Goal: Book appointment/travel/reservation

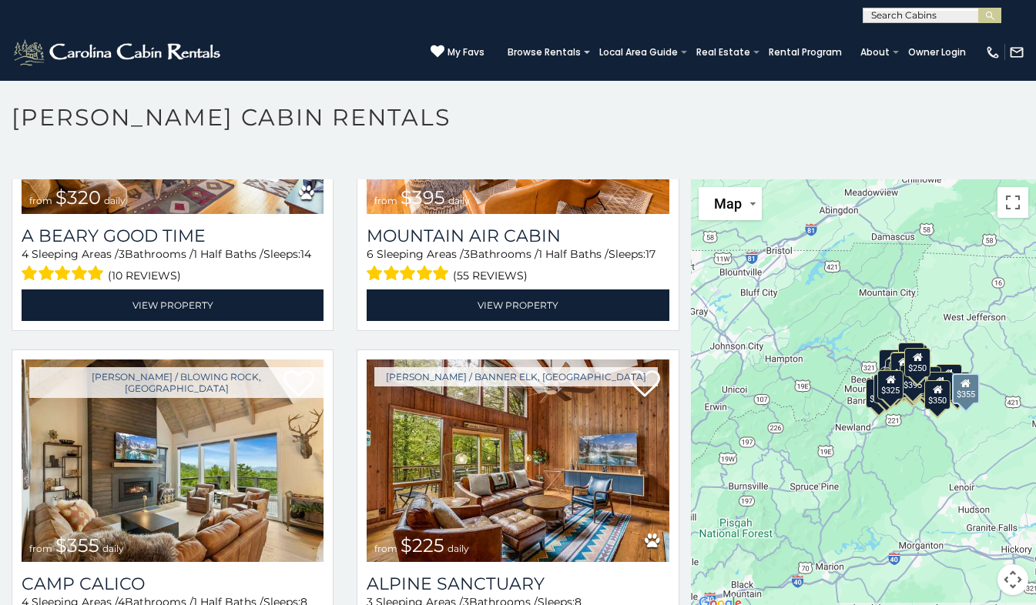
scroll to position [4467, 0]
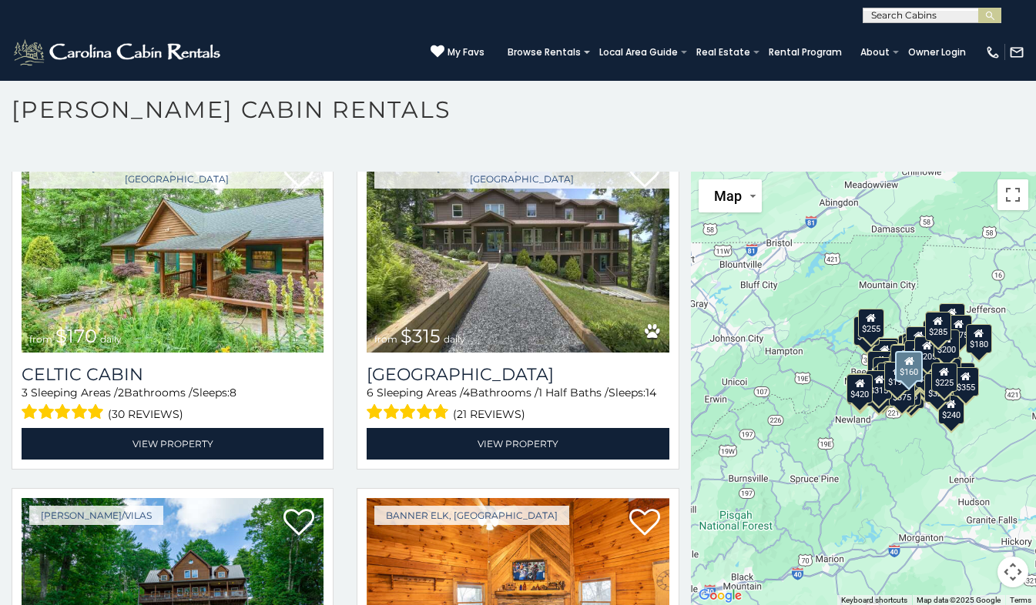
scroll to position [19923, 0]
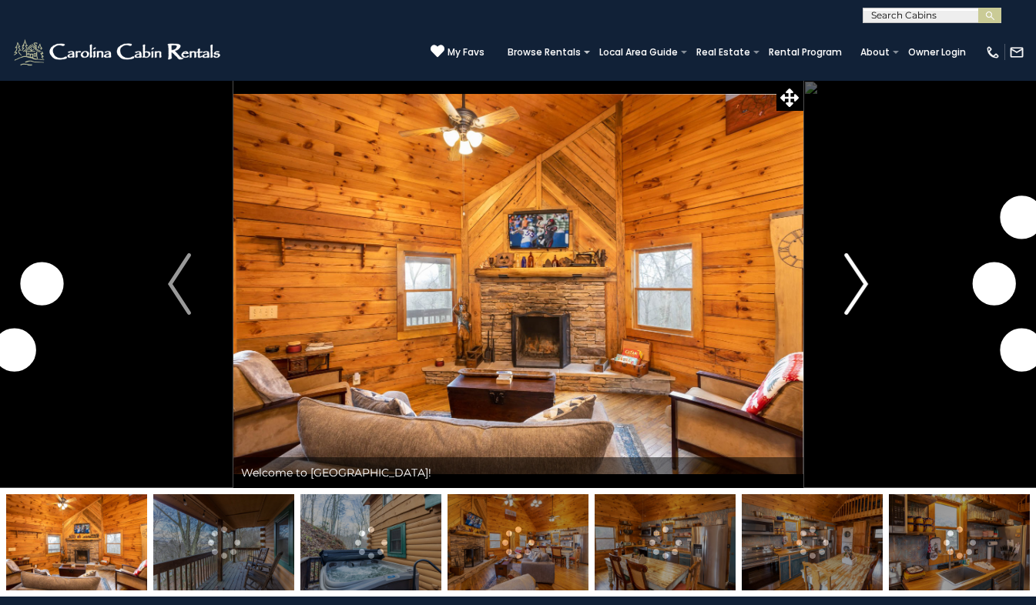
click at [857, 286] on img "Next" at bounding box center [856, 284] width 23 height 62
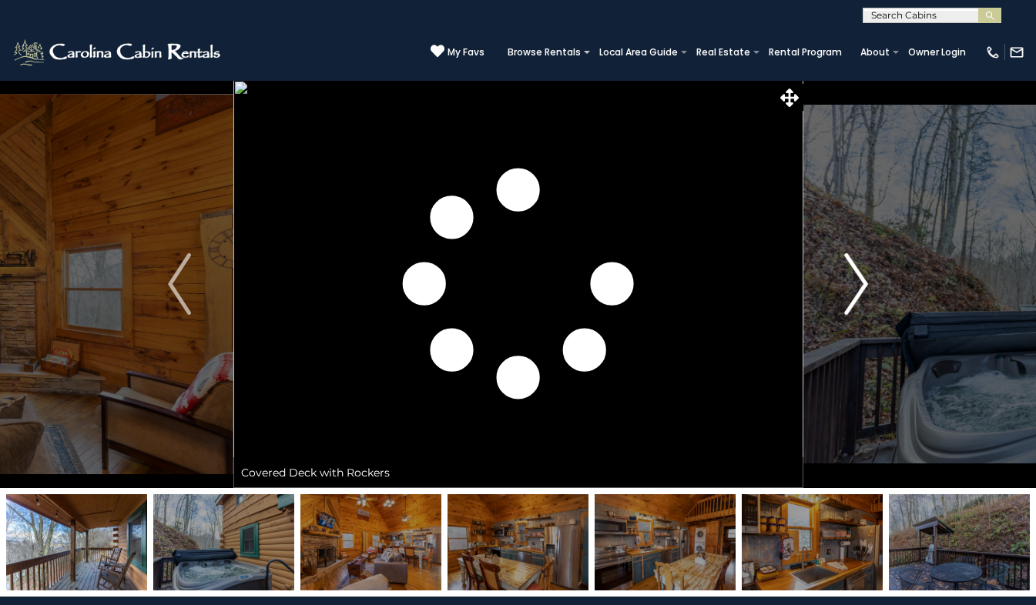
click at [857, 286] on img "Next" at bounding box center [856, 284] width 23 height 62
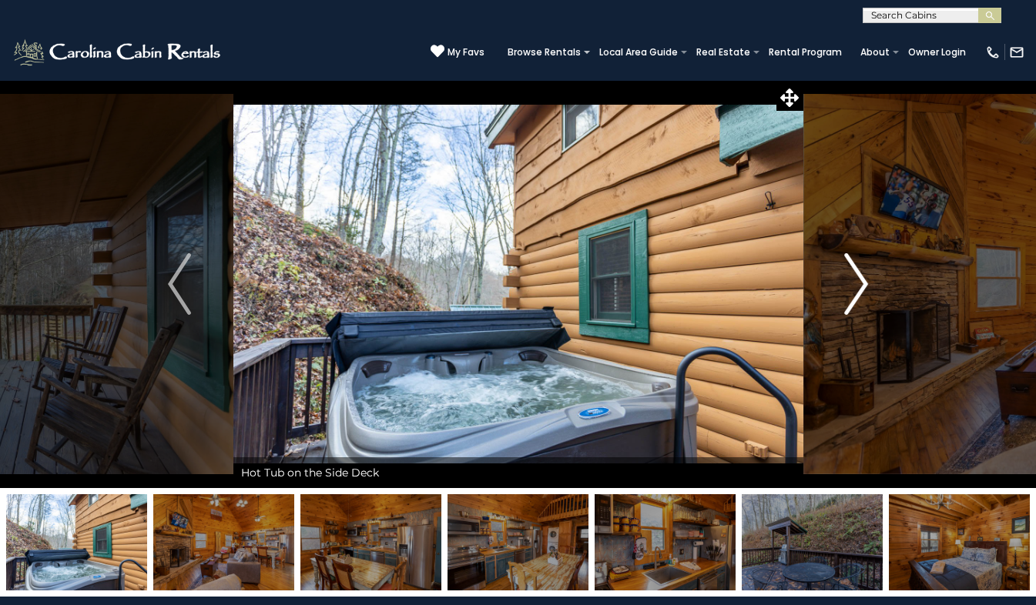
click at [857, 286] on img "Next" at bounding box center [856, 284] width 23 height 62
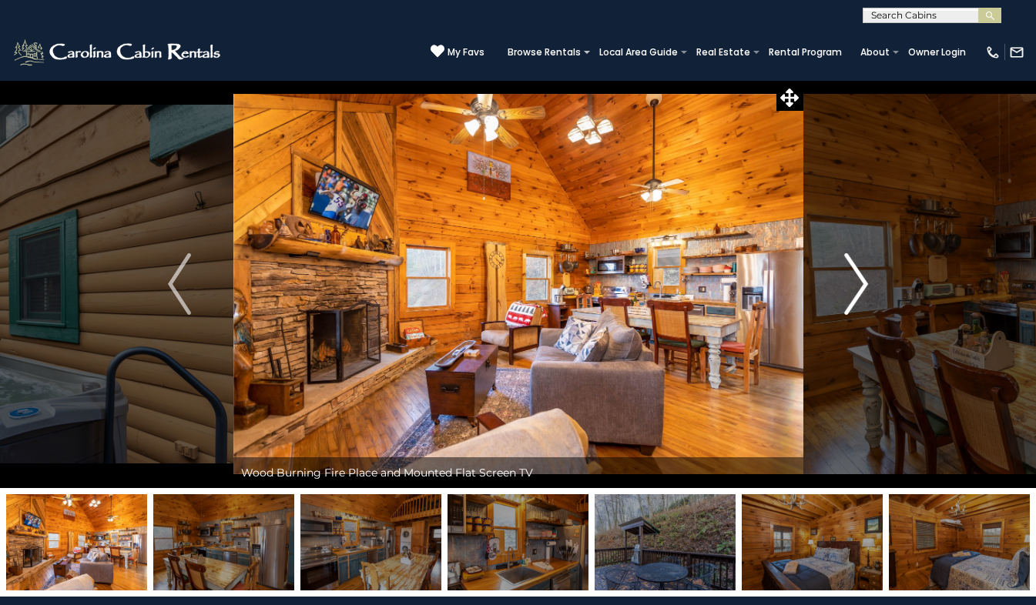
click at [861, 286] on img "Next" at bounding box center [856, 284] width 23 height 62
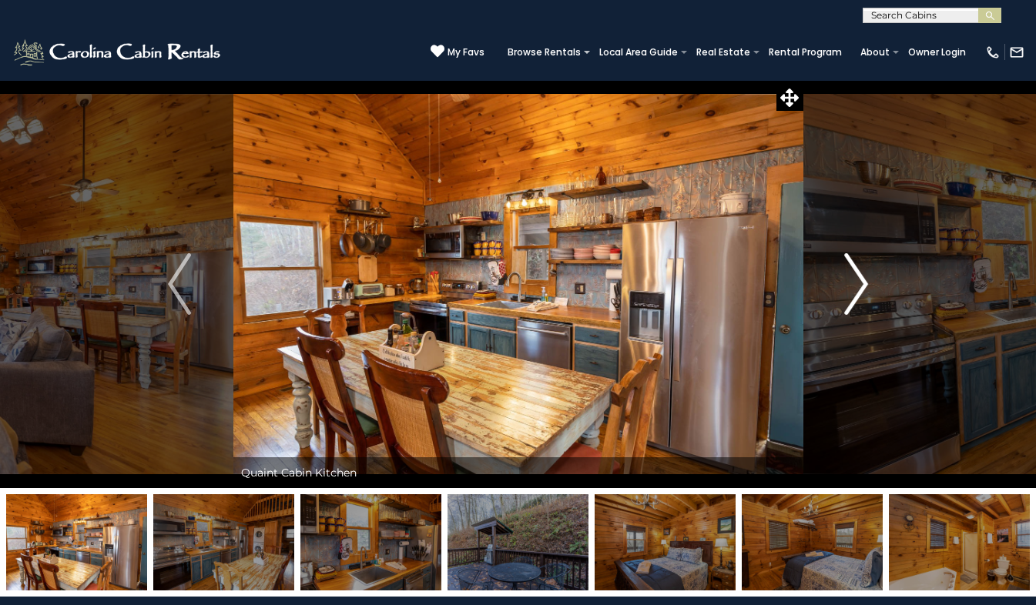
click at [861, 286] on img "Next" at bounding box center [856, 284] width 23 height 62
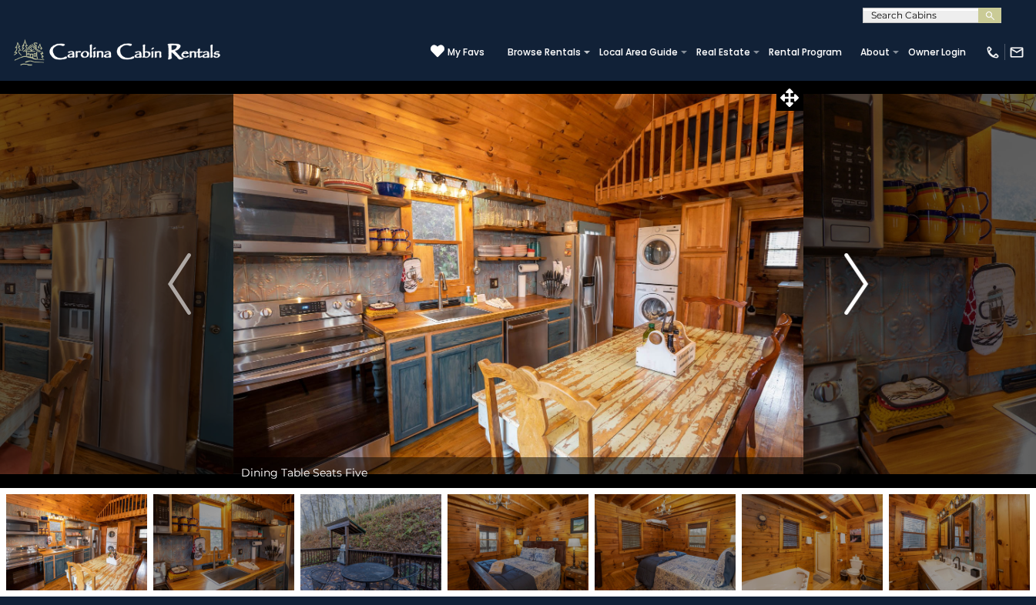
click at [861, 286] on img "Next" at bounding box center [856, 284] width 23 height 62
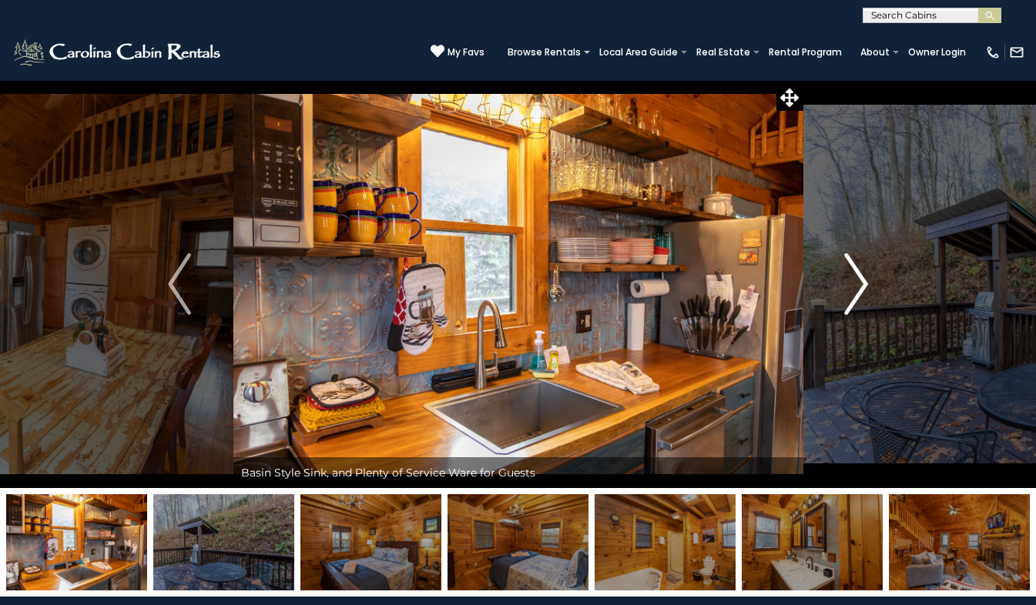
click at [861, 286] on img "Next" at bounding box center [856, 284] width 23 height 62
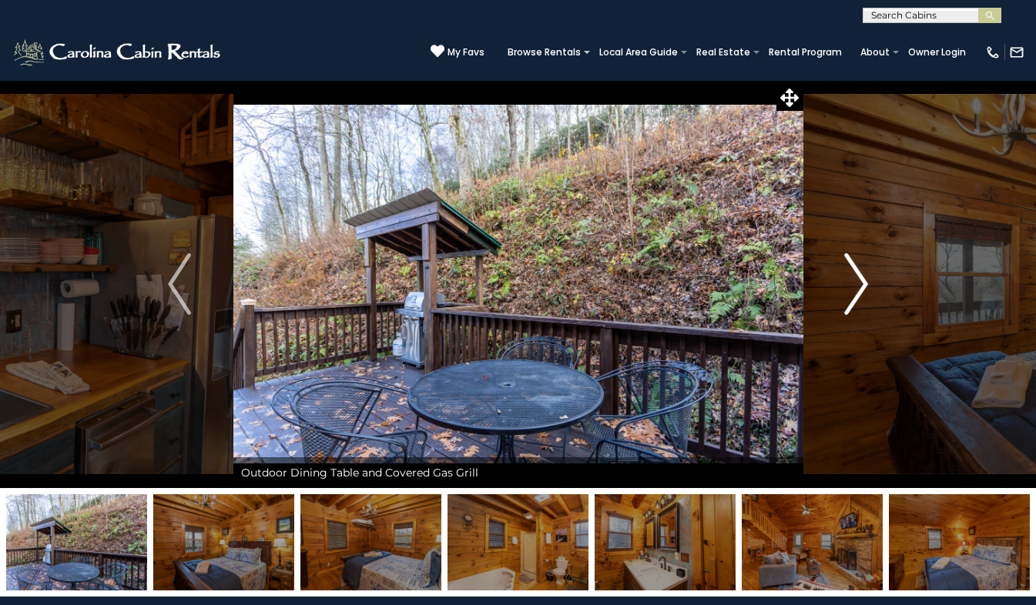
click at [861, 286] on img "Next" at bounding box center [856, 284] width 23 height 62
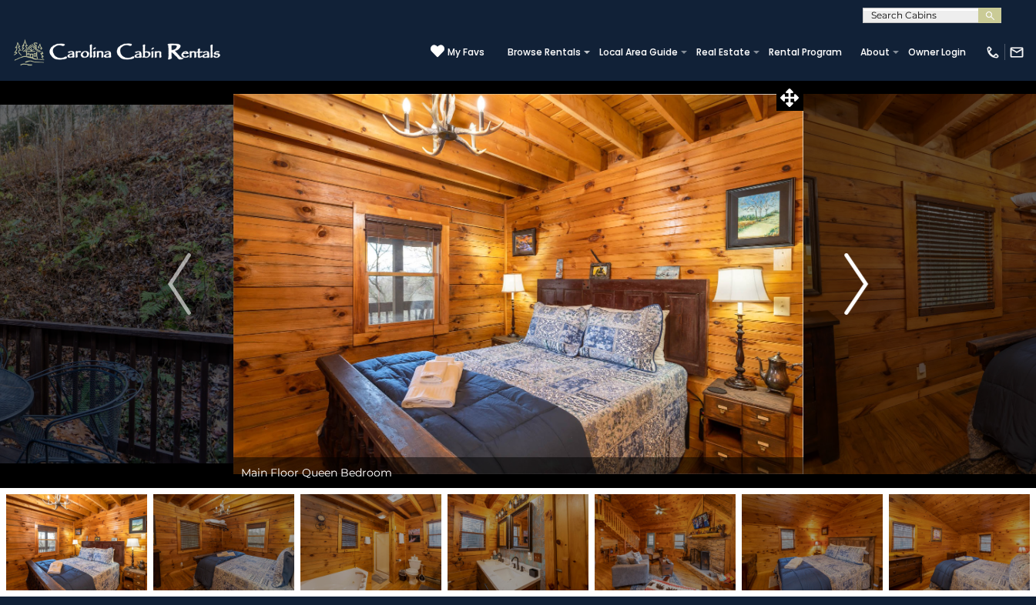
click at [861, 286] on img "Next" at bounding box center [856, 284] width 23 height 62
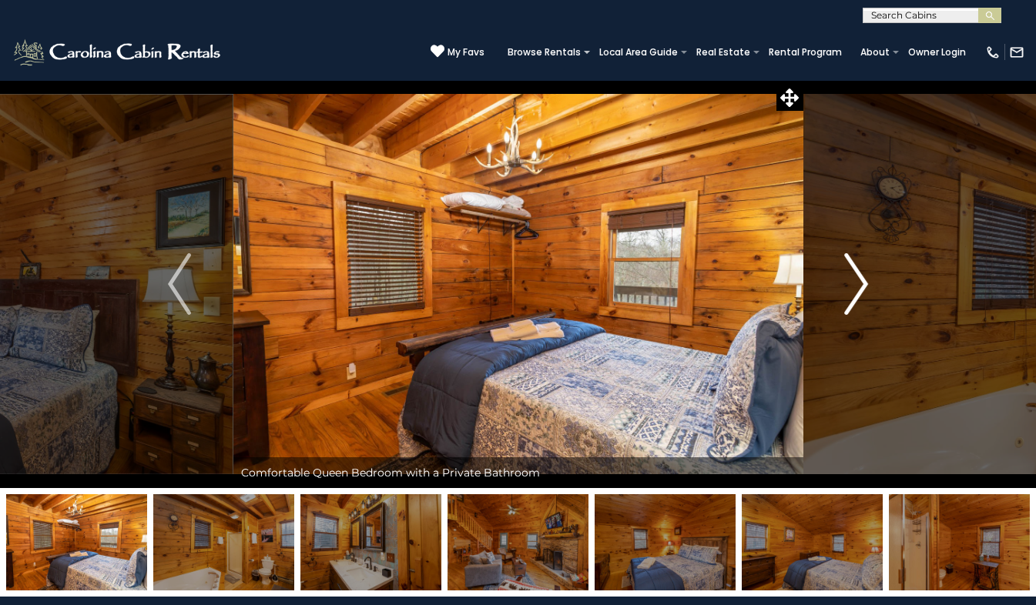
click at [861, 286] on img "Next" at bounding box center [856, 284] width 23 height 62
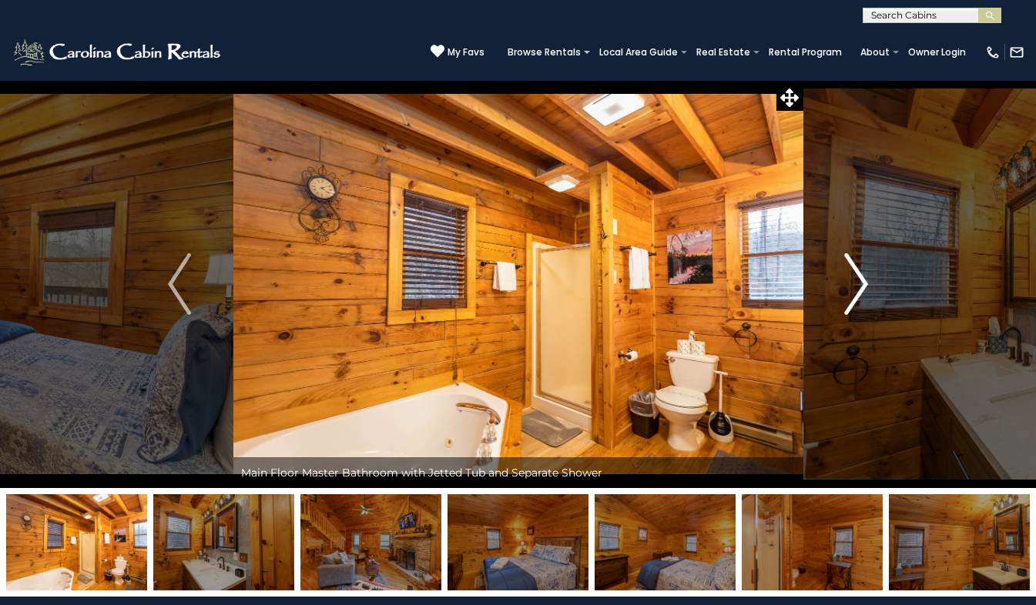
click at [861, 286] on img "Next" at bounding box center [856, 284] width 23 height 62
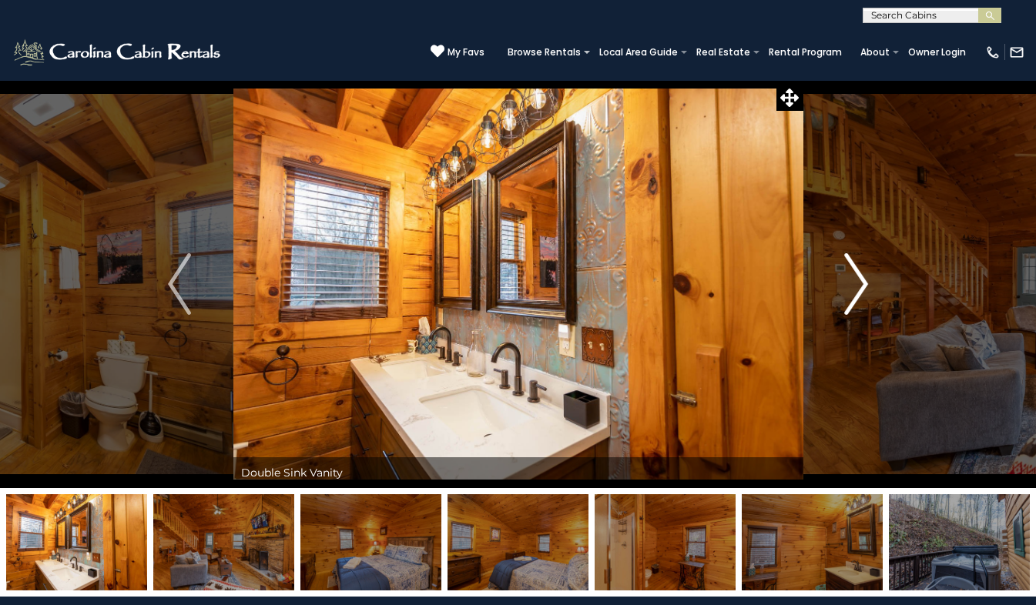
click at [861, 286] on img "Next" at bounding box center [856, 284] width 23 height 62
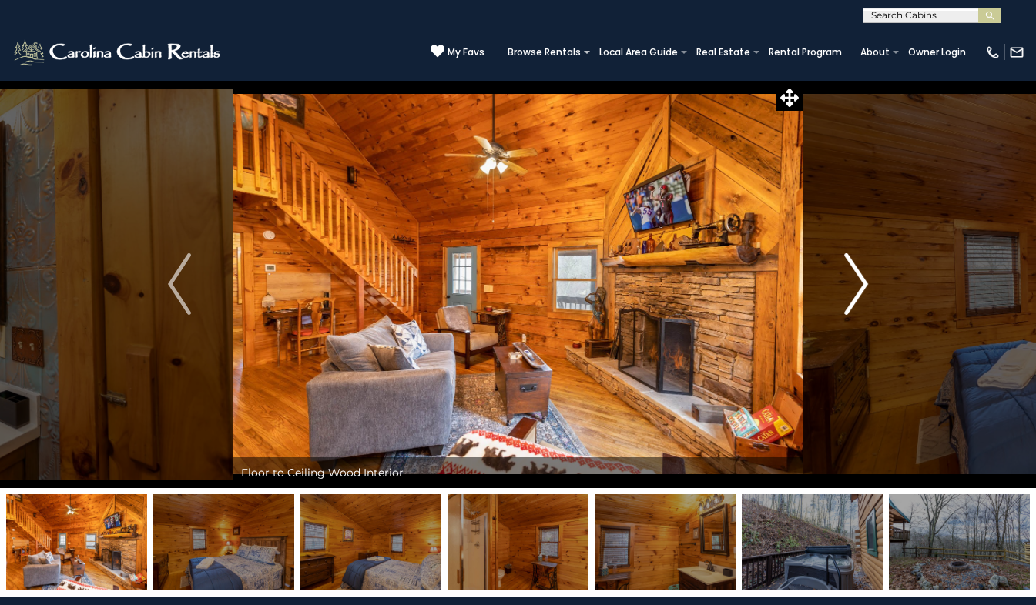
click at [861, 286] on img "Next" at bounding box center [856, 284] width 23 height 62
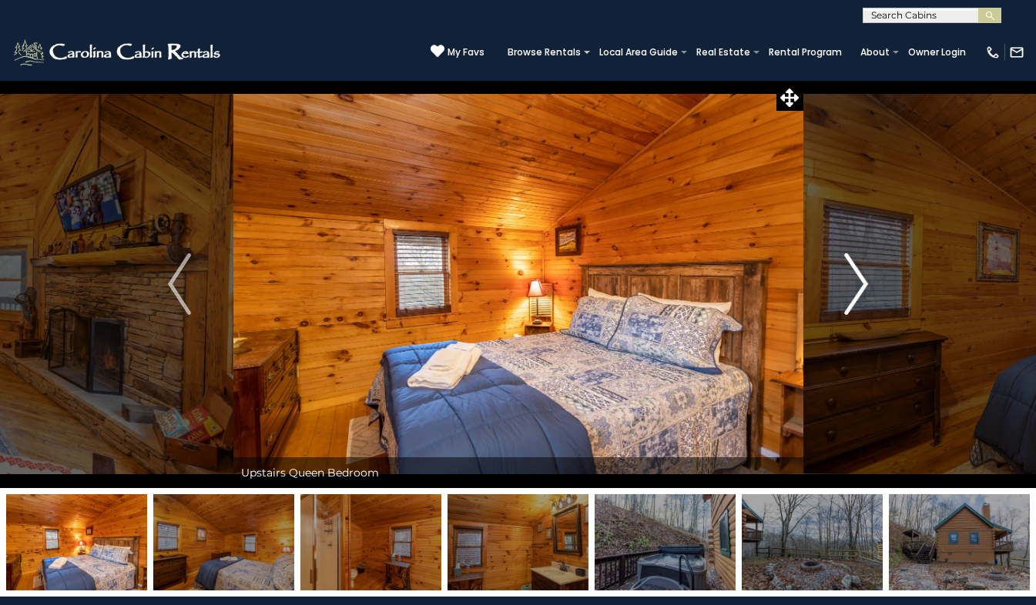
click at [861, 286] on img "Next" at bounding box center [856, 284] width 23 height 62
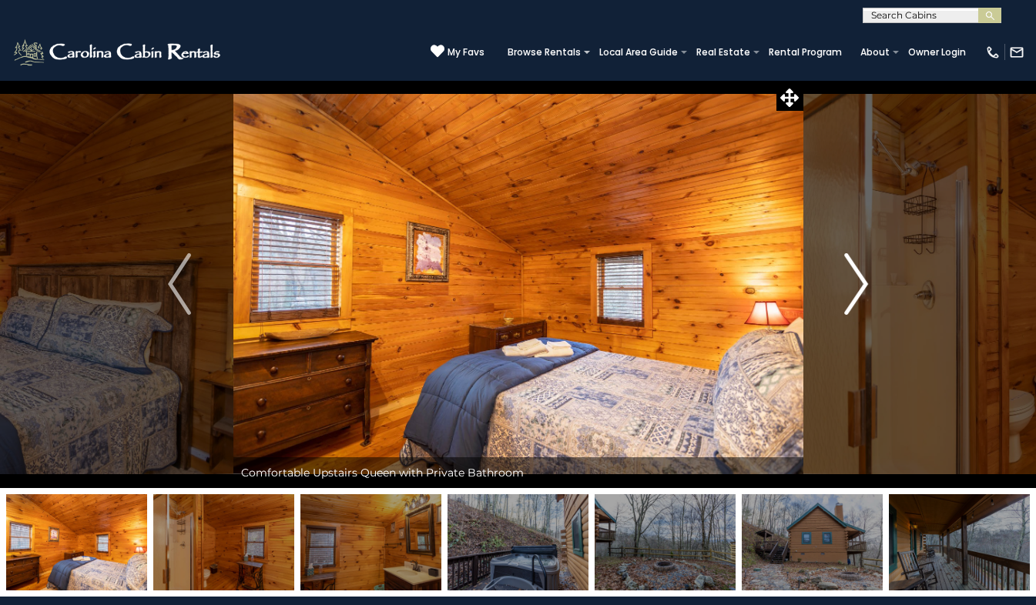
click at [861, 286] on img "Next" at bounding box center [856, 284] width 23 height 62
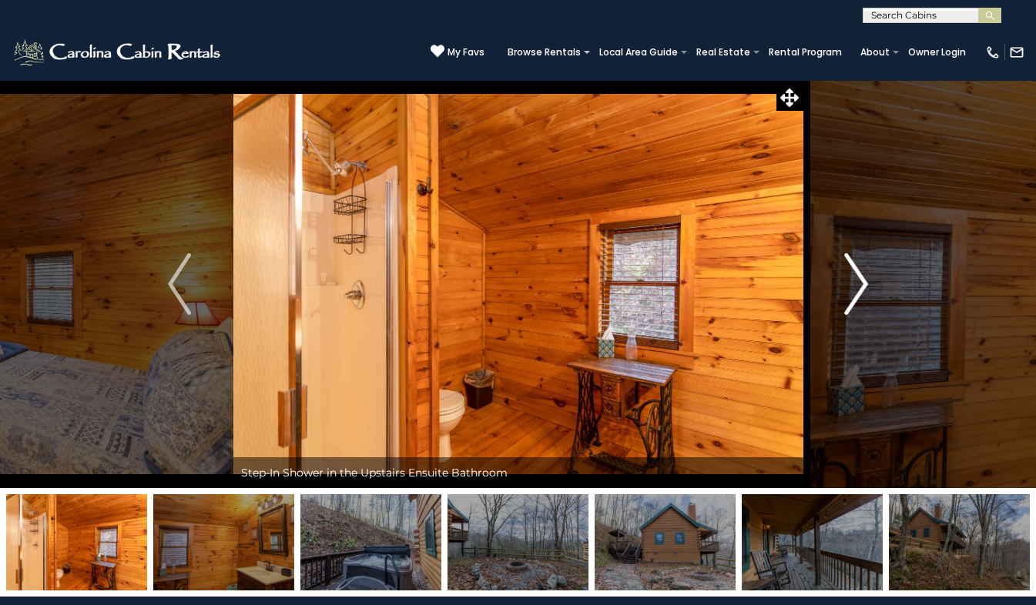
click at [861, 286] on img "Next" at bounding box center [856, 284] width 23 height 62
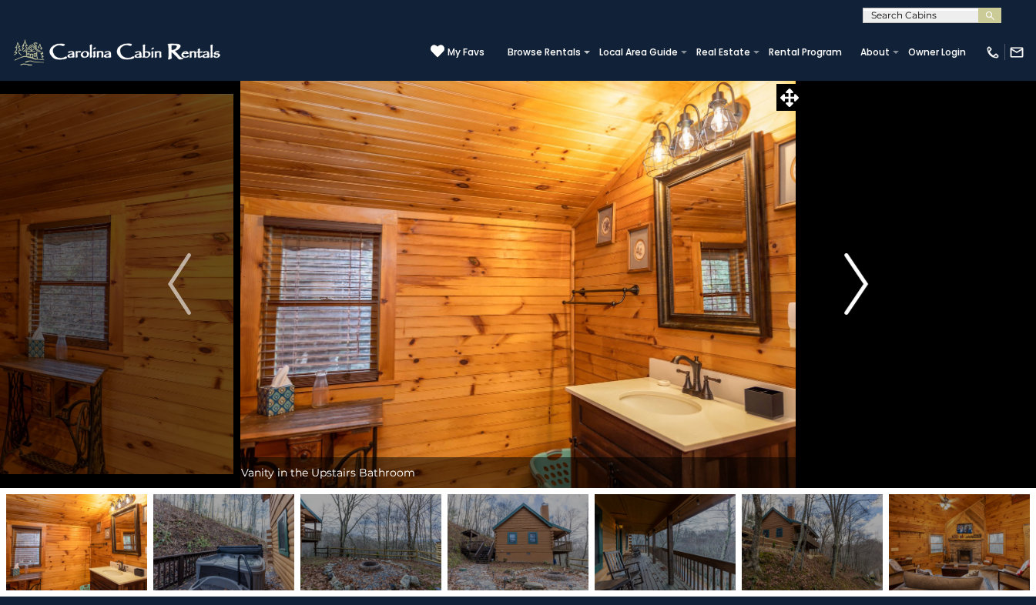
click at [861, 286] on img "Next" at bounding box center [856, 284] width 23 height 62
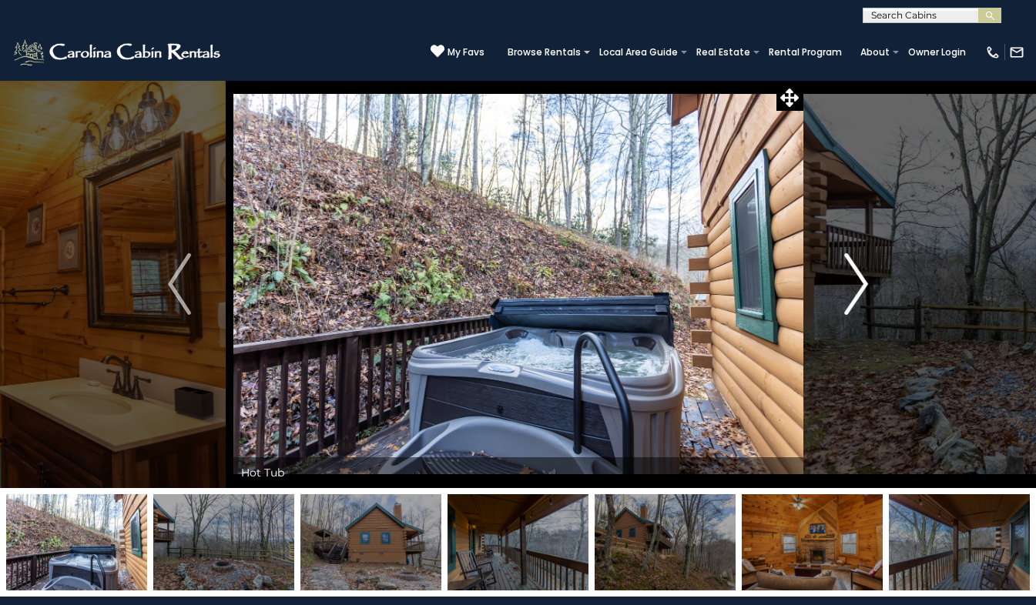
click at [861, 286] on img "Next" at bounding box center [856, 284] width 23 height 62
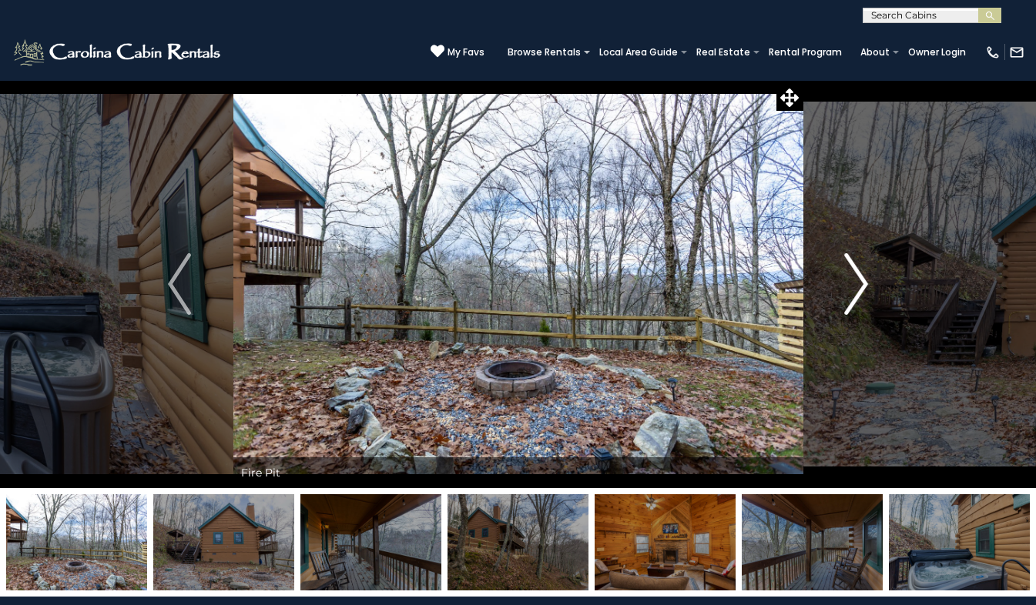
click at [862, 287] on img "Next" at bounding box center [856, 284] width 23 height 62
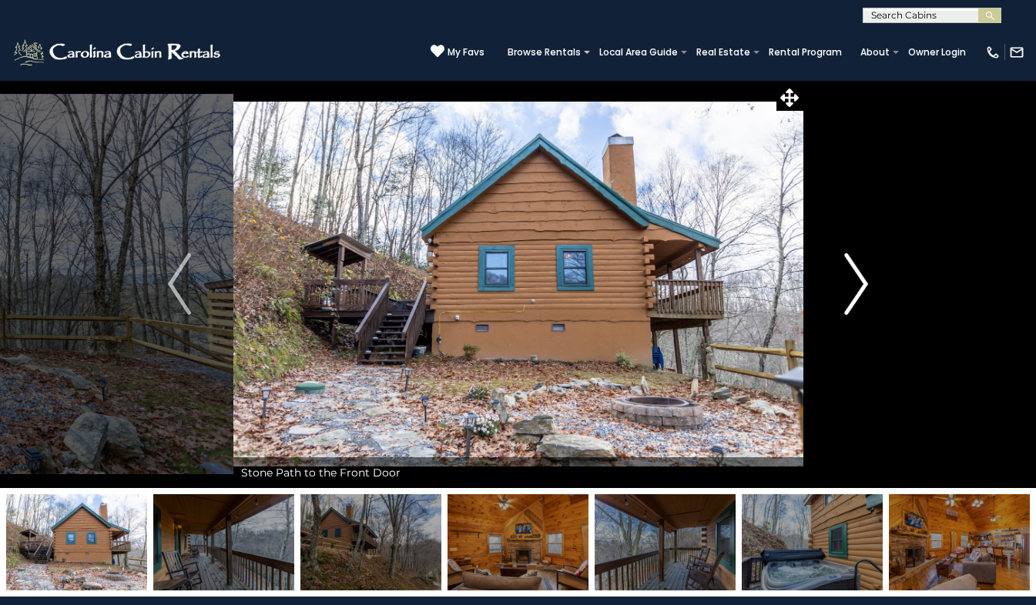
click at [862, 287] on img "Next" at bounding box center [856, 284] width 23 height 62
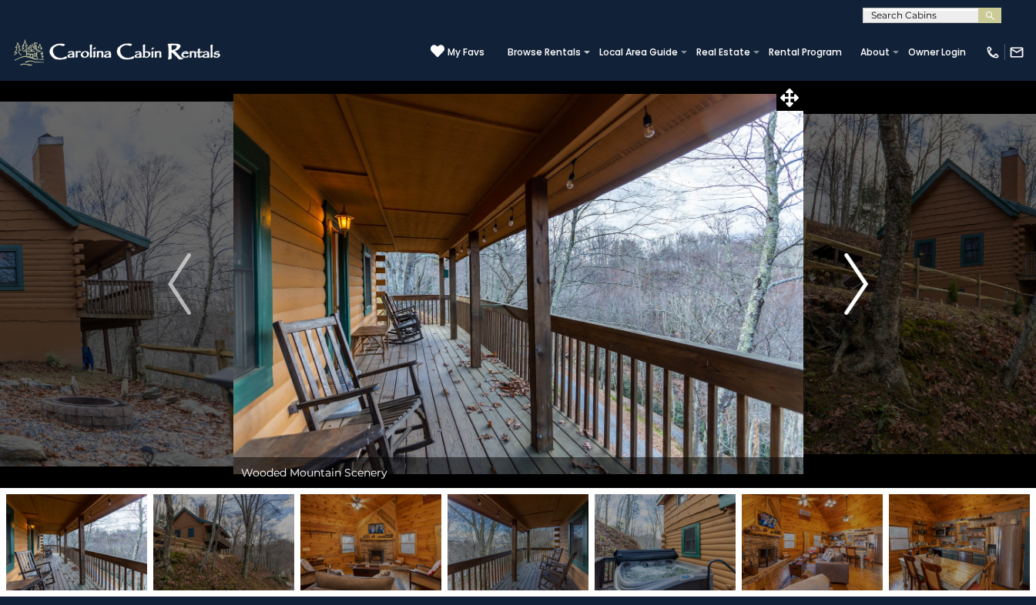
click at [862, 287] on img "Next" at bounding box center [856, 284] width 23 height 62
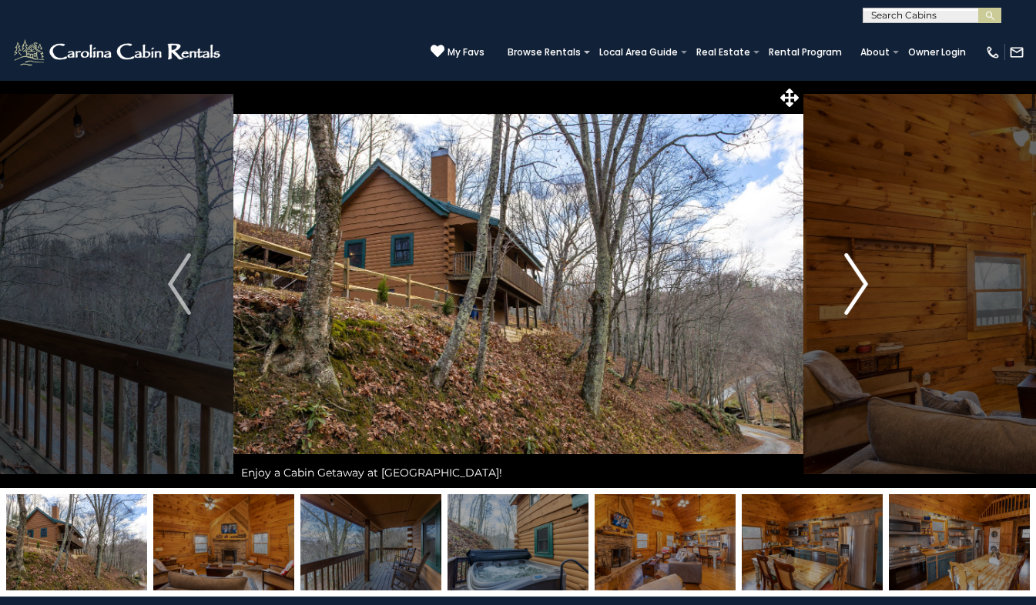
click at [862, 287] on img "Next" at bounding box center [856, 284] width 23 height 62
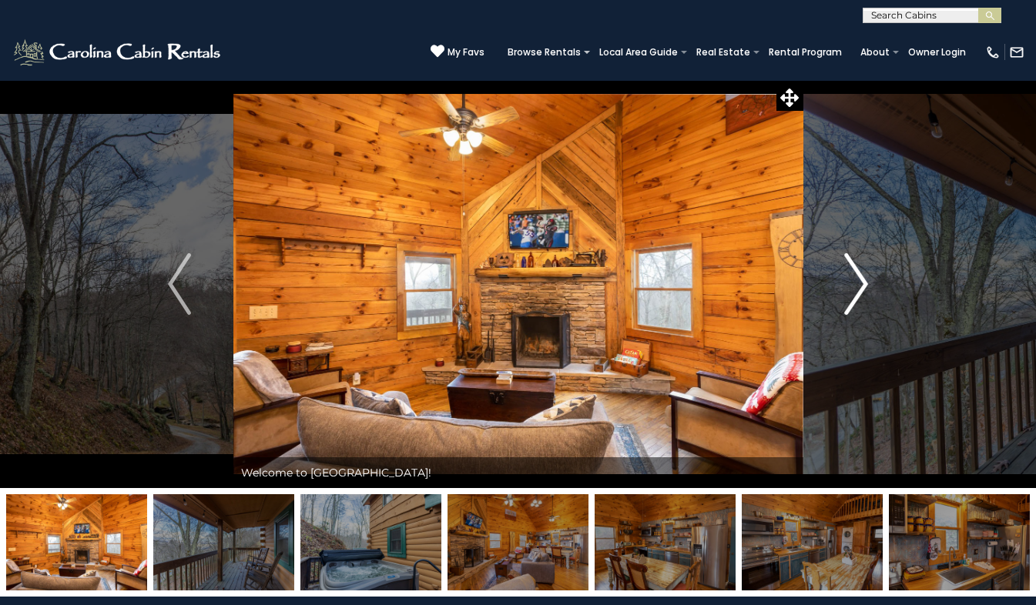
click at [862, 287] on img "Next" at bounding box center [856, 284] width 23 height 62
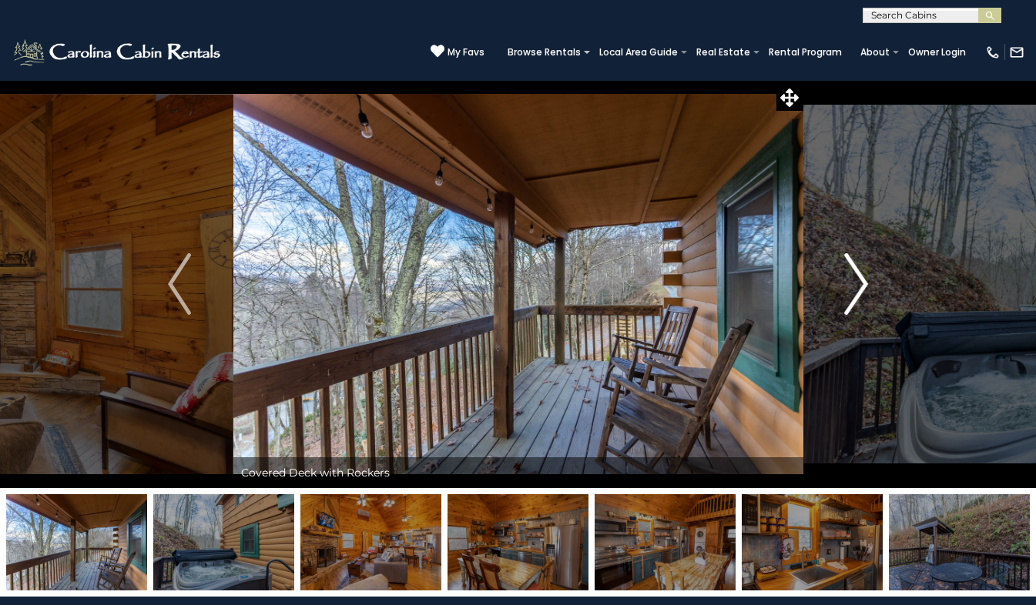
click at [860, 285] on img "Next" at bounding box center [856, 284] width 23 height 62
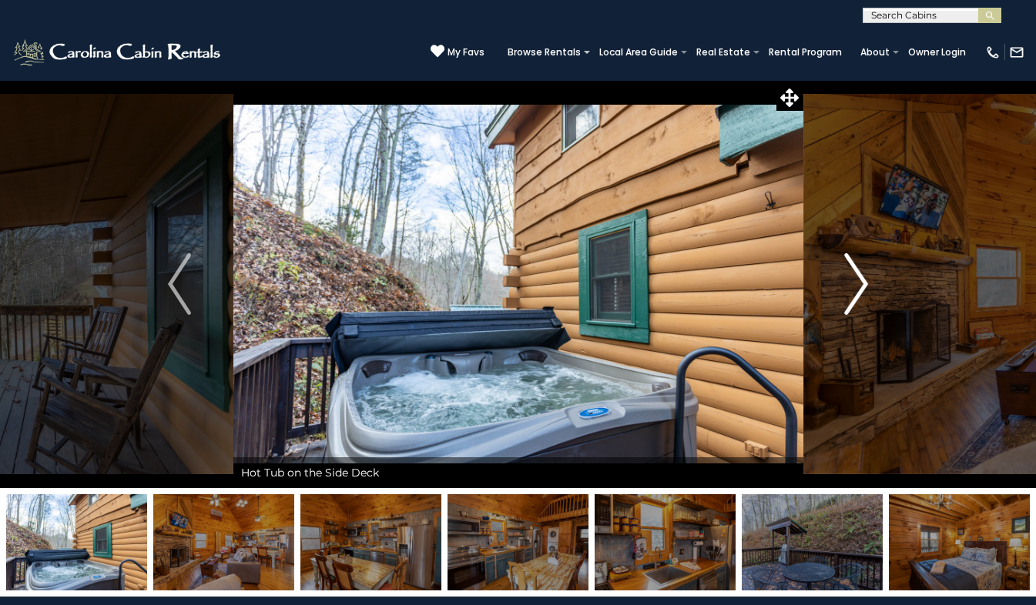
click at [860, 285] on img "Next" at bounding box center [856, 284] width 23 height 62
